Goal: Information Seeking & Learning: Learn about a topic

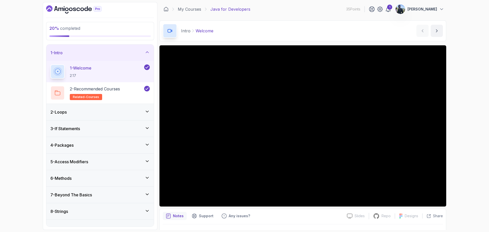
click at [147, 51] on icon at bounding box center [147, 52] width 5 height 5
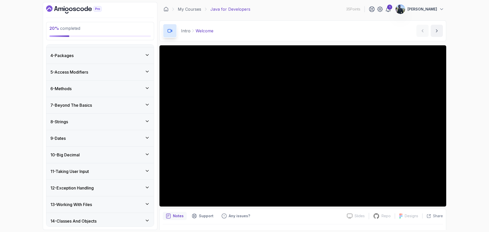
scroll to position [51, 0]
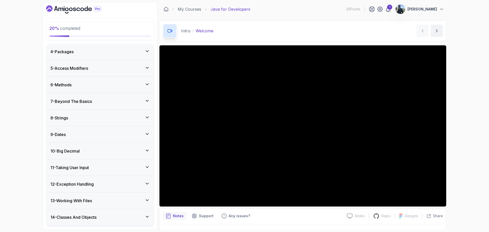
click at [152, 100] on div "7 - Beyond The Basics" at bounding box center [99, 101] width 107 height 16
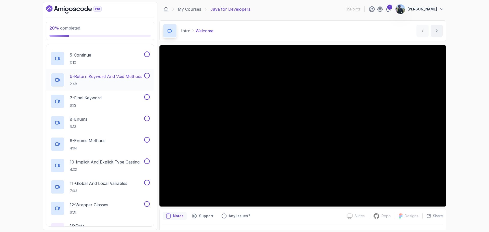
scroll to position [205, 0]
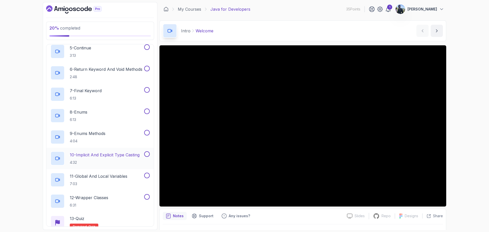
click at [83, 158] on h2 "10 - Implicit And Explicit Type Casting 4:32" at bounding box center [105, 158] width 70 height 13
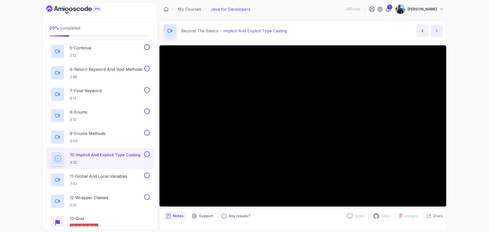
click at [433, 28] on button "next content" at bounding box center [436, 31] width 12 height 12
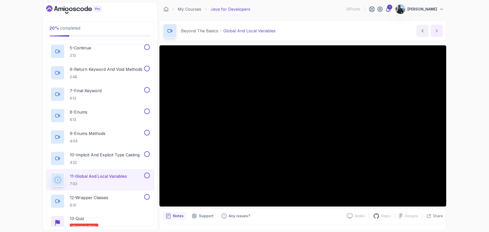
click at [435, 30] on icon "next content" at bounding box center [436, 30] width 5 height 5
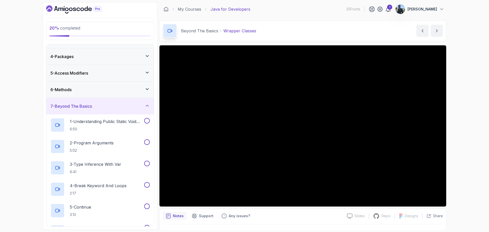
scroll to position [45, 0]
click at [121, 75] on div "5 - Access Modifiers" at bounding box center [99, 73] width 99 height 6
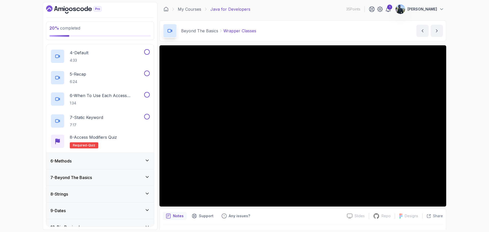
scroll to position [149, 0]
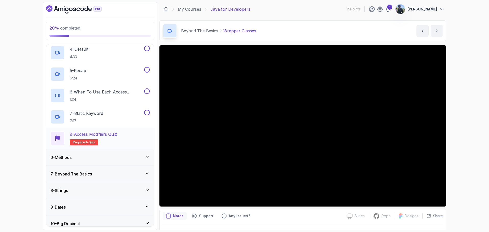
click at [84, 130] on div "8 - Access Modifiers Quiz Required- quiz" at bounding box center [99, 138] width 107 height 21
click at [126, 130] on div "8 - Access Modifiers Quiz Required- quiz" at bounding box center [99, 138] width 107 height 21
click at [12, 82] on div "20 % completed 1 - Intro 2 - Loops 3 - If Statements 4 - Packages 5 - Access Mo…" at bounding box center [244, 116] width 489 height 232
click at [112, 135] on p "8 - Access Modifiers Quiz" at bounding box center [93, 134] width 47 height 6
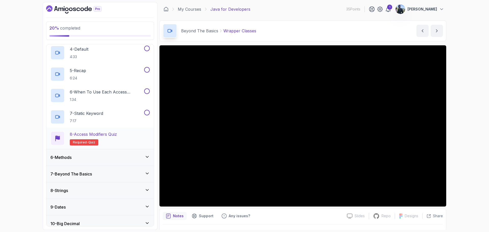
click at [112, 135] on p "8 - Access Modifiers Quiz" at bounding box center [93, 134] width 47 height 6
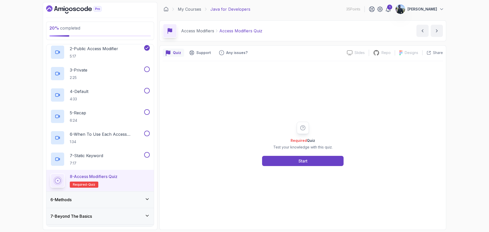
scroll to position [113, 0]
